Goal: Check status: Check status

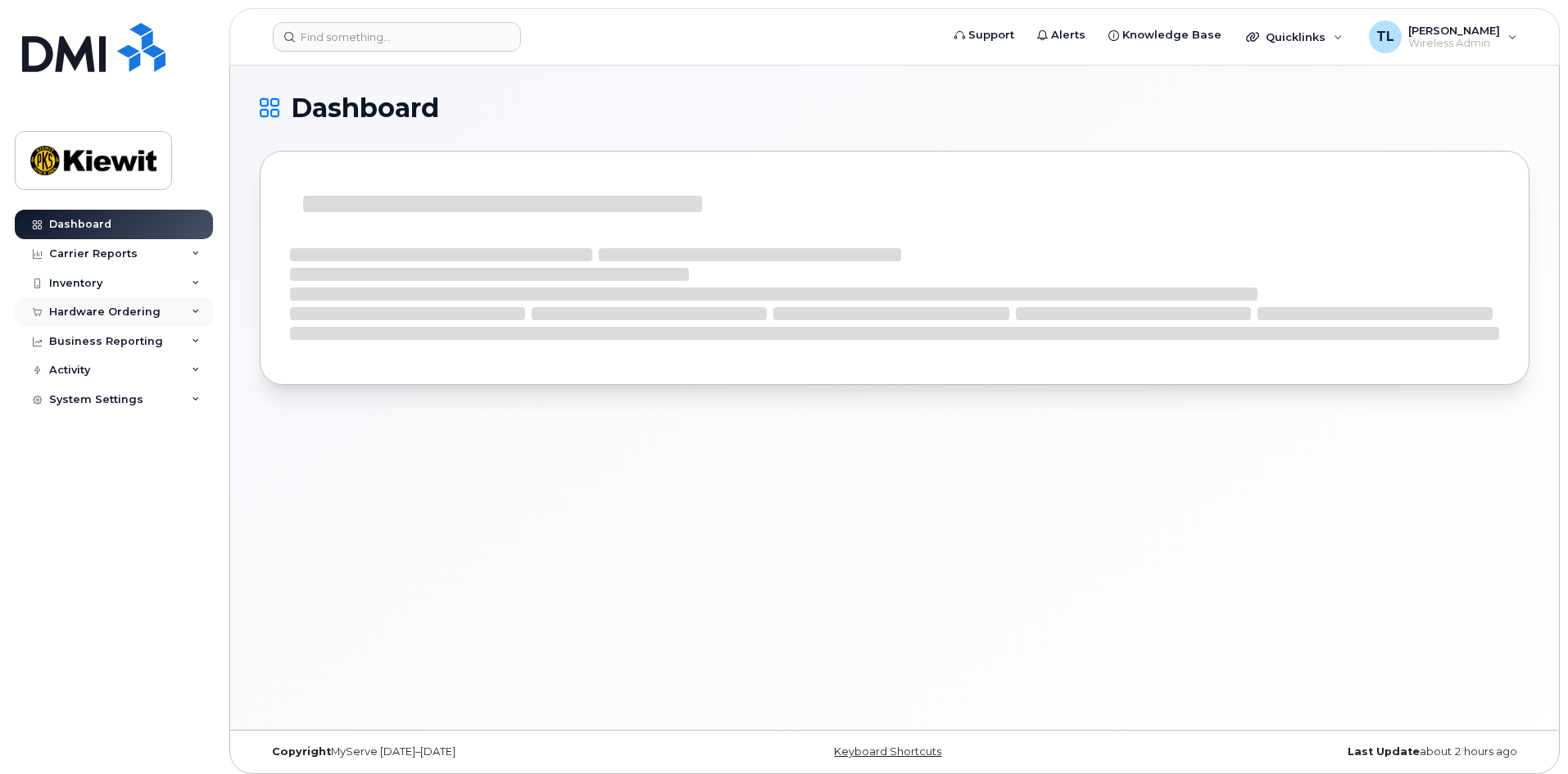
click at [152, 314] on div "Hardware Ordering" at bounding box center [105, 312] width 112 height 13
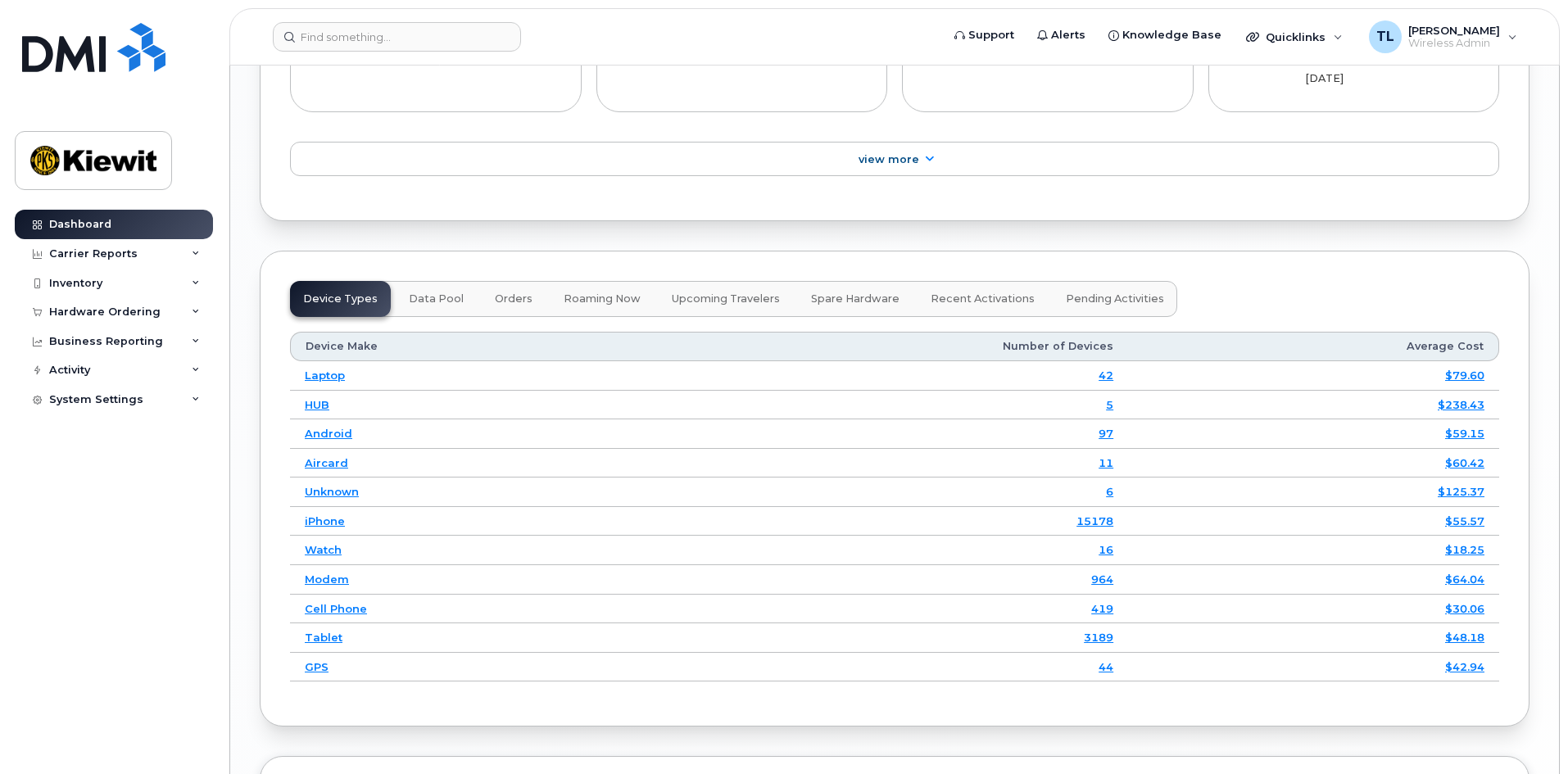
scroll to position [2006, 0]
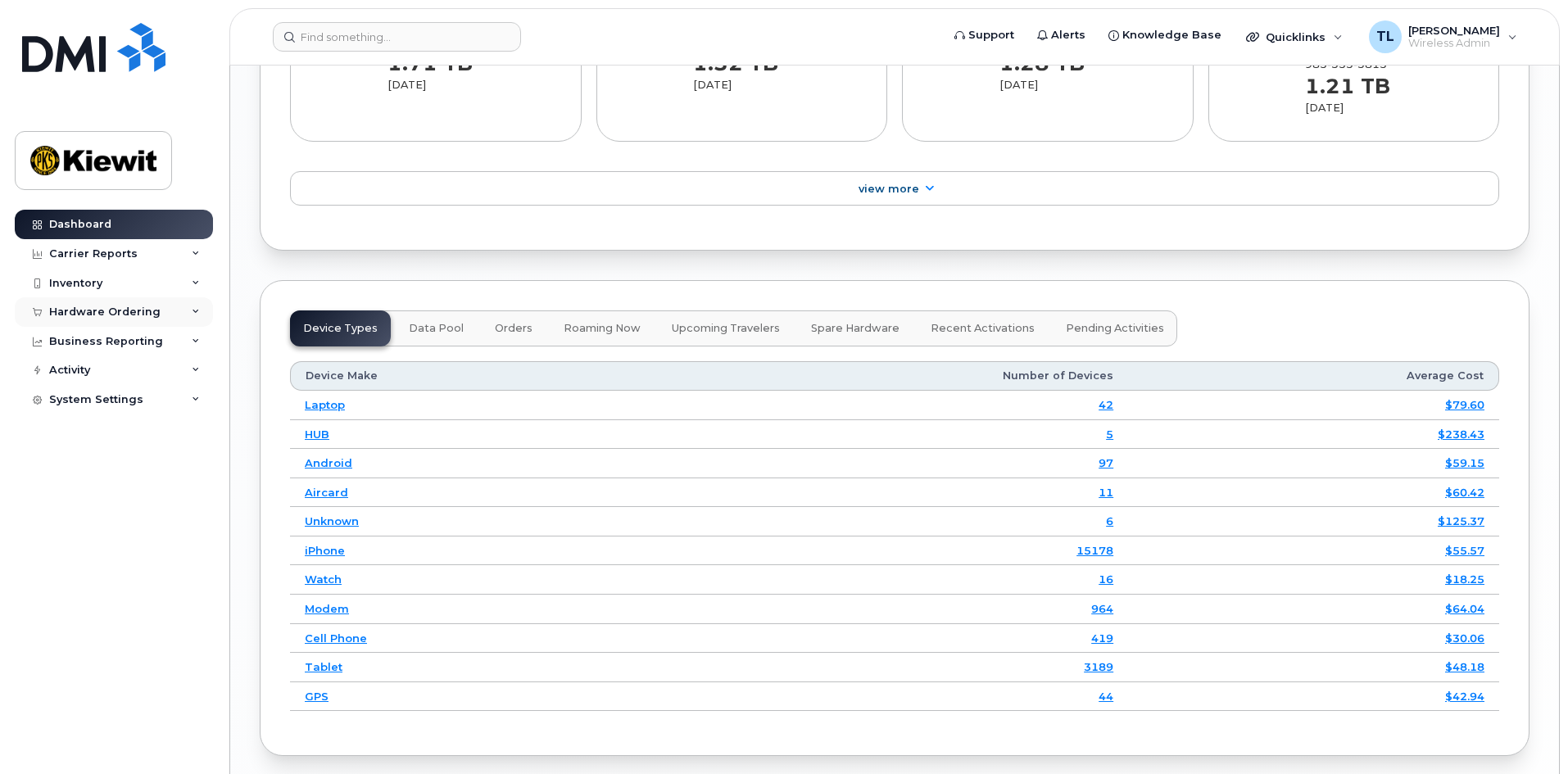
click at [148, 318] on div "Hardware Ordering" at bounding box center [105, 312] width 112 height 13
click at [114, 342] on link "Overview" at bounding box center [129, 342] width 170 height 31
click at [86, 372] on div "Orders" at bounding box center [76, 374] width 40 height 14
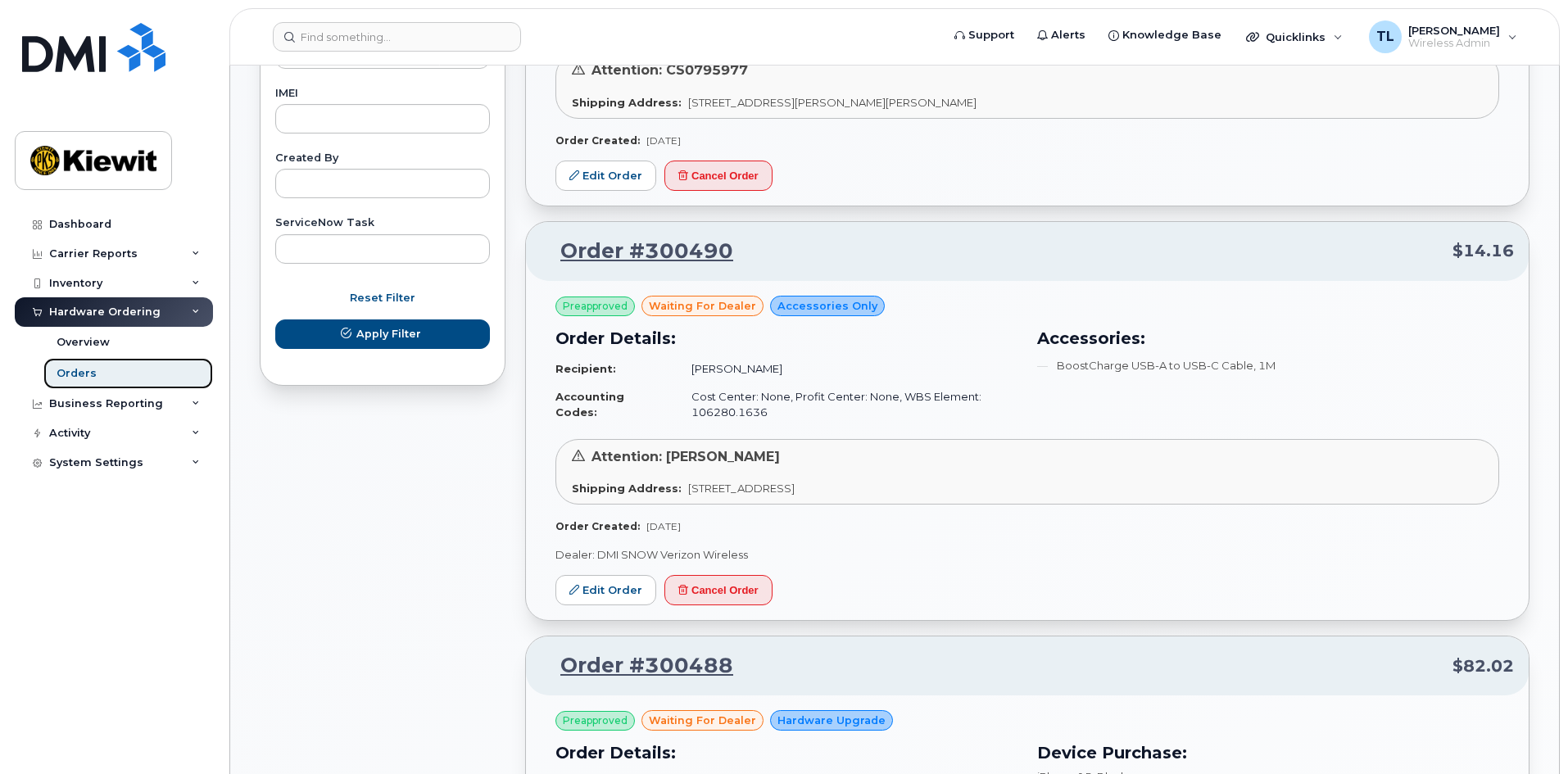
scroll to position [901, 0]
click at [85, 340] on div "Overview" at bounding box center [83, 342] width 54 height 14
